Goal: Find specific page/section: Find specific page/section

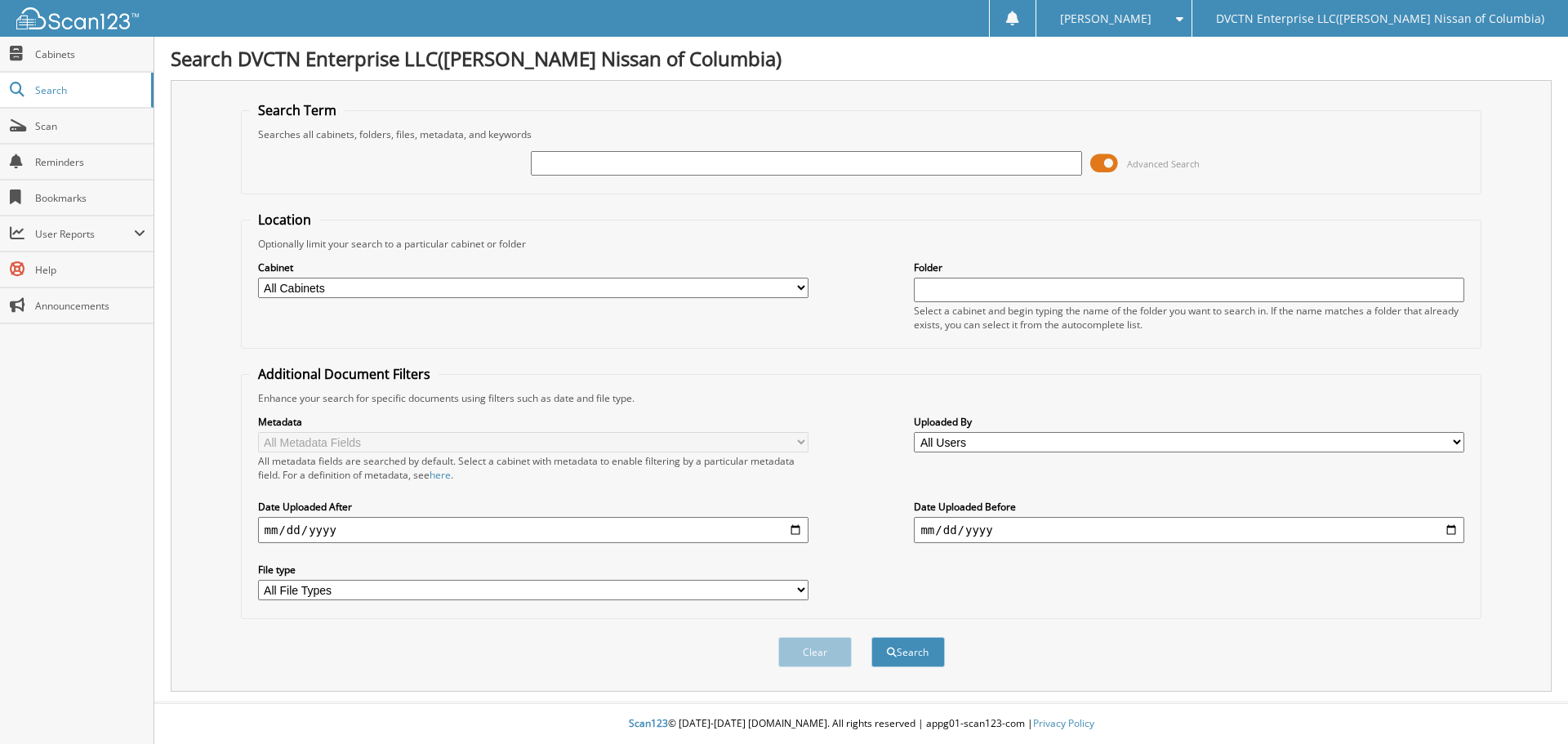
click at [641, 160] on input "text" at bounding box center [805, 163] width 550 height 25
type input "6003044"
click at [871, 637] on button "Search" at bounding box center [908, 651] width 73 height 30
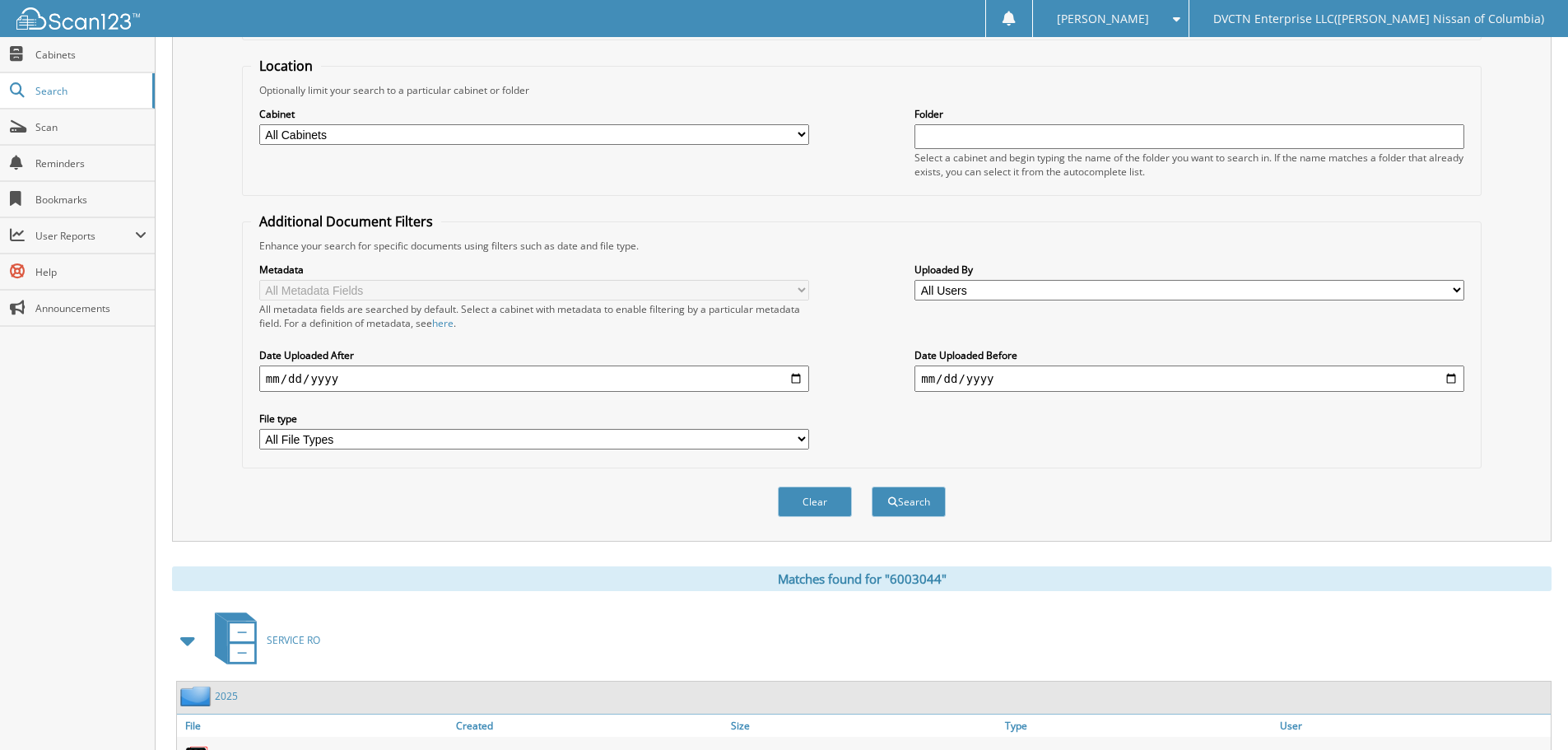
scroll to position [235, 0]
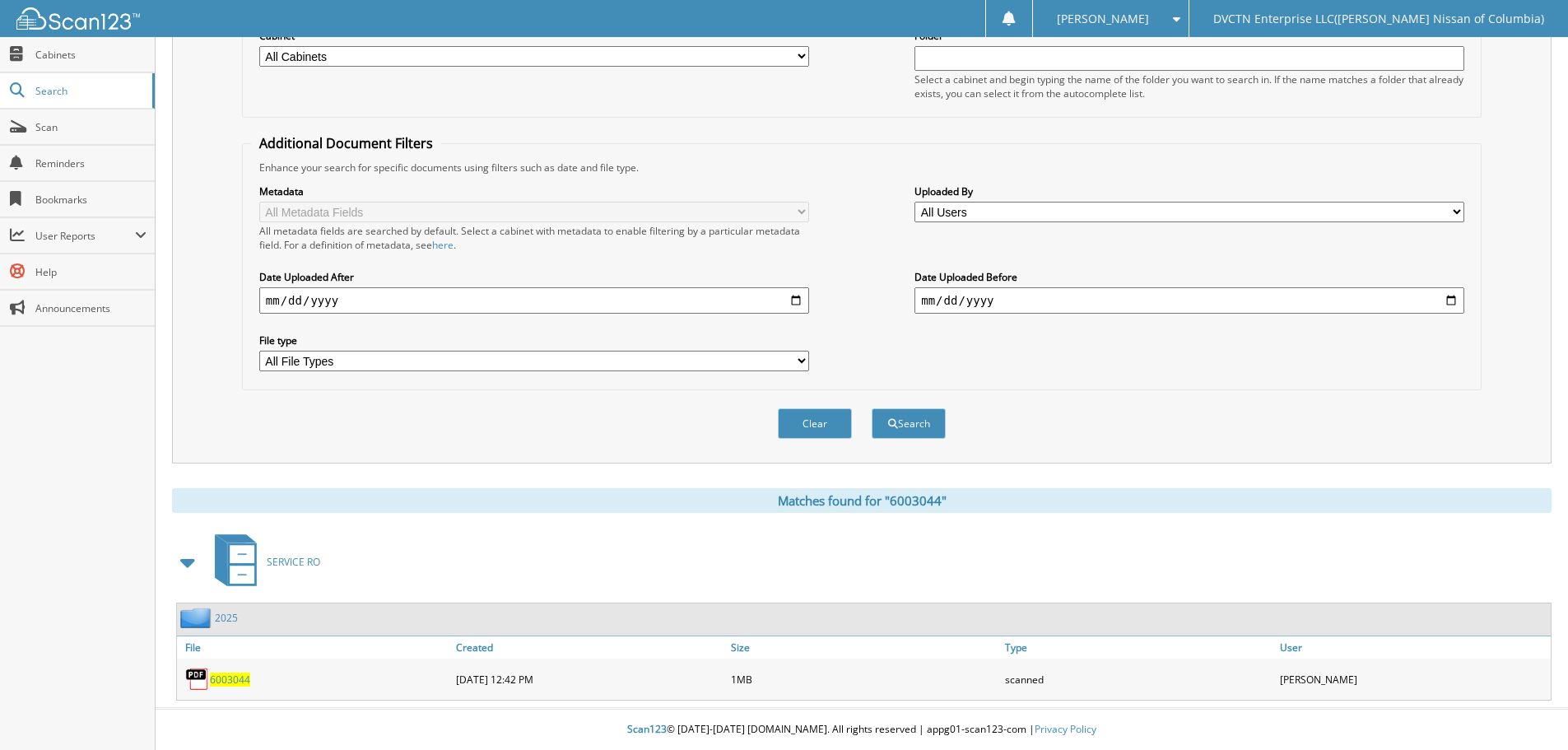
click at [231, 677] on span "6003044" at bounding box center [230, 679] width 41 height 14
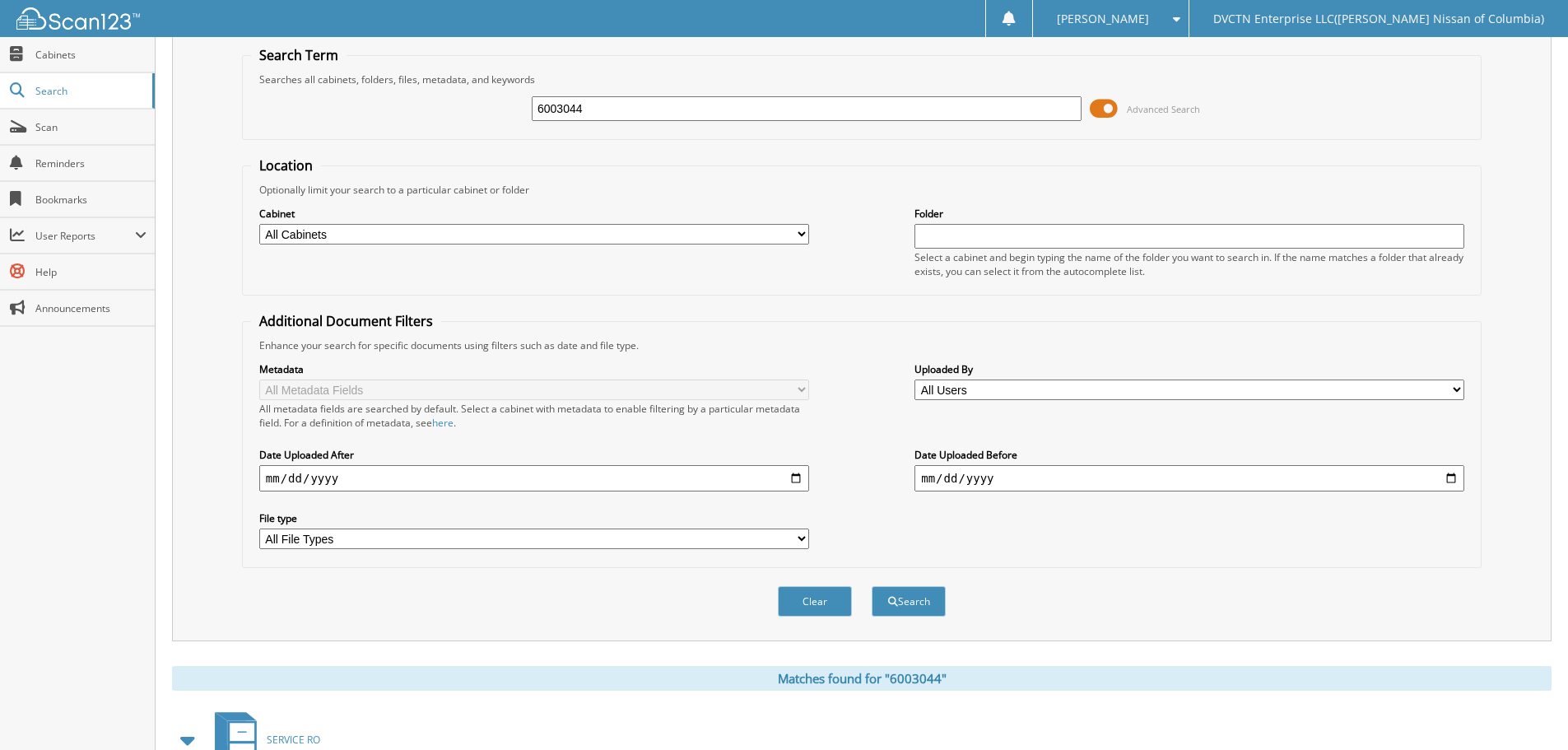
scroll to position [0, 0]
